Goal: Task Accomplishment & Management: Use online tool/utility

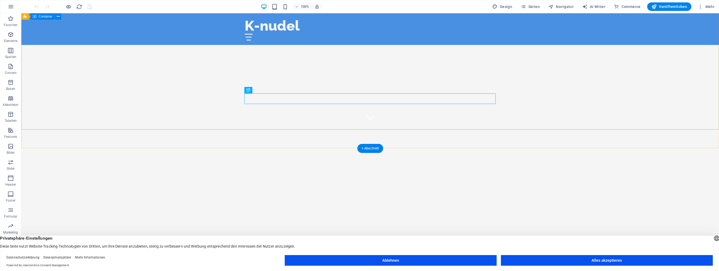
scroll to position [140, 0]
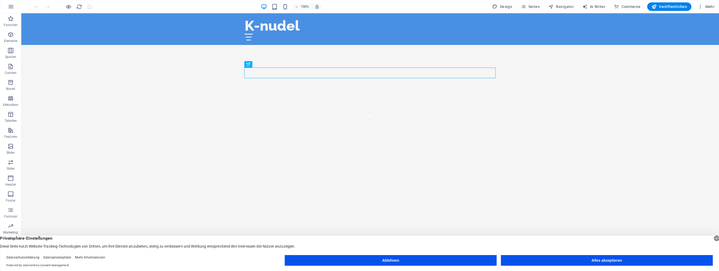
click at [395, 260] on button "Ablehnen" at bounding box center [391, 260] width 212 height 11
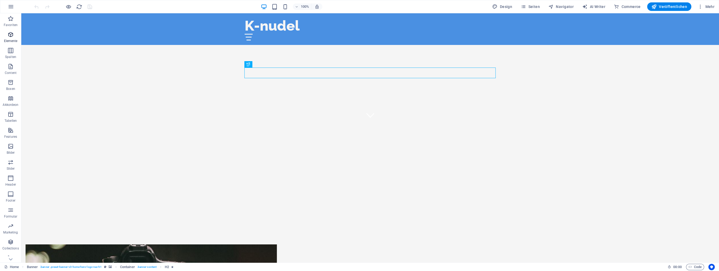
click at [15, 34] on span "Elemente" at bounding box center [10, 37] width 21 height 13
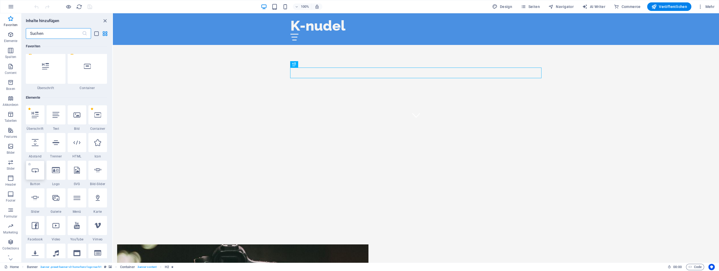
scroll to position [0, 0]
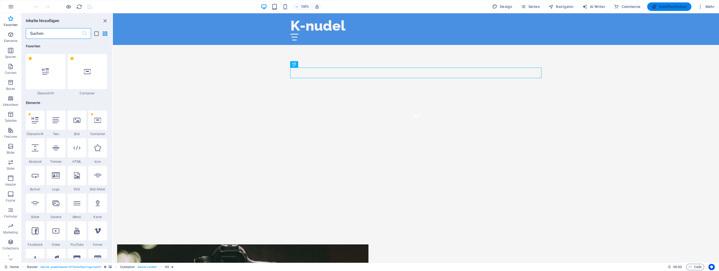
click at [674, 5] on span "Veröffentlichen" at bounding box center [669, 6] width 36 height 5
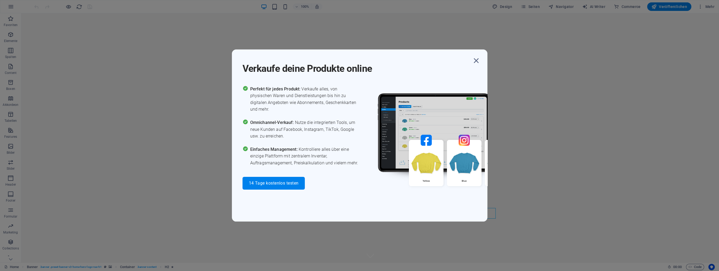
click at [285, 207] on div "Verkaufe deine Produkte online Perfekt für jedes Produkt: Verkaufe alles, von p…" at bounding box center [359, 135] width 255 height 172
click at [266, 182] on span "14 Tage kostenlos testen" at bounding box center [274, 183] width 50 height 4
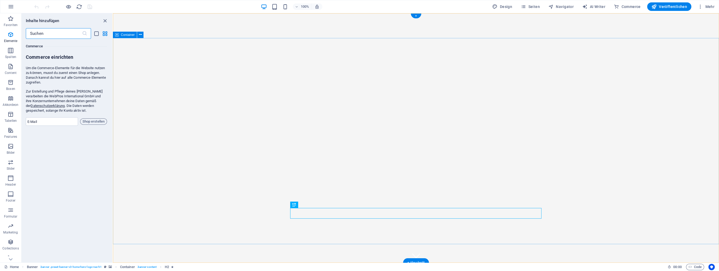
scroll to position [5127, 0]
click at [708, 8] on span "Mehr" at bounding box center [705, 6] width 17 height 5
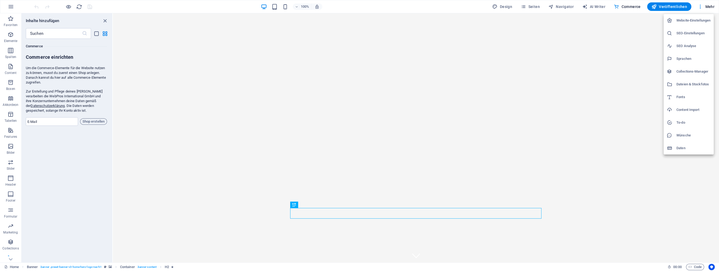
click at [227, 2] on div at bounding box center [359, 135] width 719 height 271
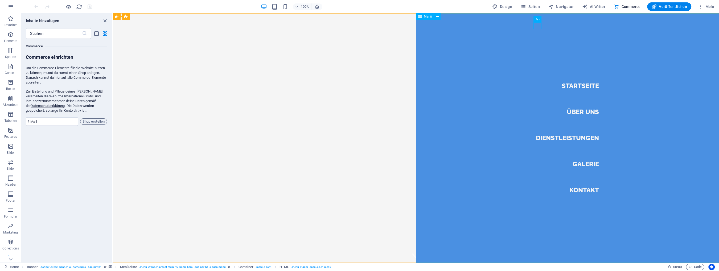
click at [421, 19] on icon at bounding box center [420, 16] width 4 height 6
click at [542, 23] on nav "Startseite Über Uns Dienstleistungen Galerie Kontakt" at bounding box center [567, 137] width 303 height 249
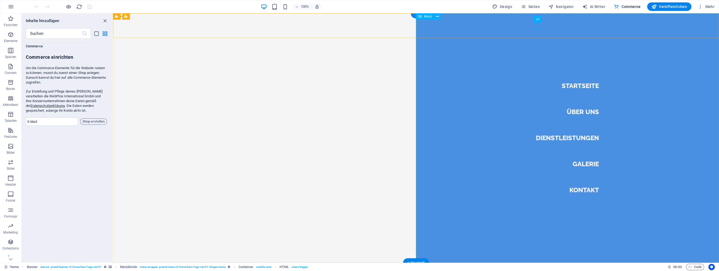
click at [584, 161] on nav "Startseite Über Uns Dienstleistungen Galerie Kontakt" at bounding box center [567, 137] width 303 height 249
click at [584, 166] on nav "Startseite Über Uns Dienstleistungen Galerie Kontakt" at bounding box center [567, 137] width 303 height 249
click at [582, 138] on nav "Startseite Über Uns Dienstleistungen Galerie Kontakt" at bounding box center [567, 137] width 303 height 249
click at [572, 82] on nav "Startseite Über Uns Dienstleistungen Galerie Kontakt" at bounding box center [567, 137] width 303 height 249
click at [707, 7] on span "Mehr" at bounding box center [705, 6] width 17 height 5
